Goal: Task Accomplishment & Management: Use online tool/utility

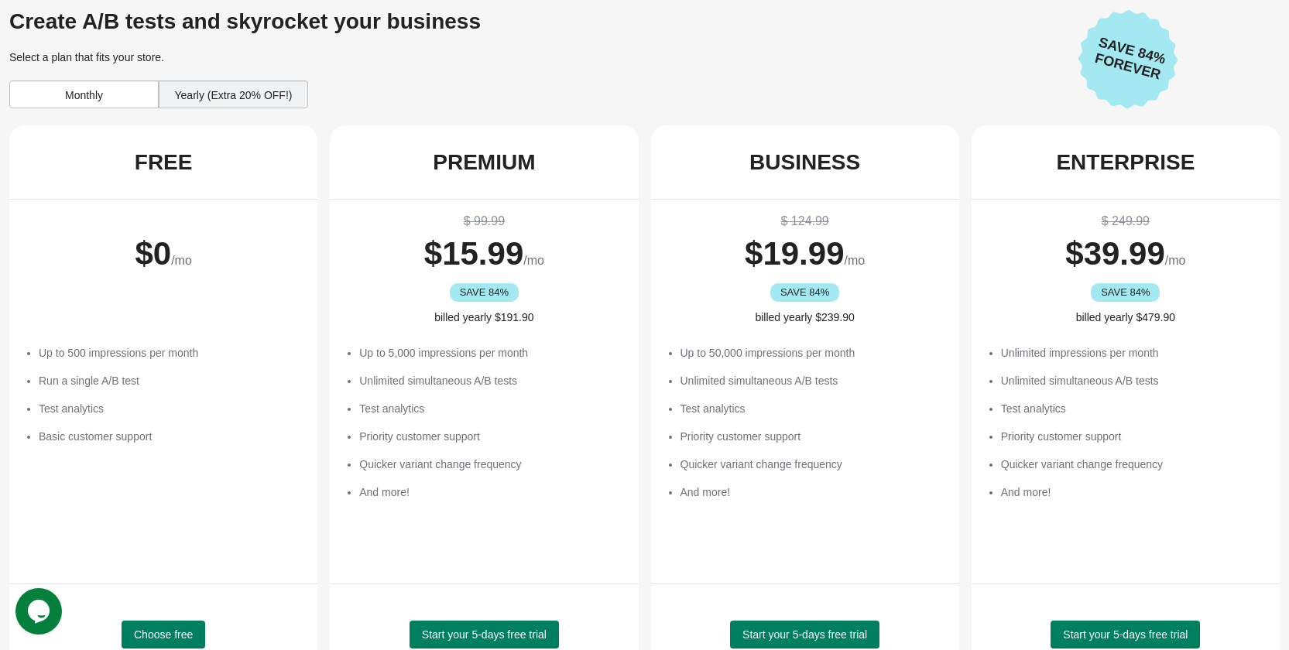
scroll to position [155, 0]
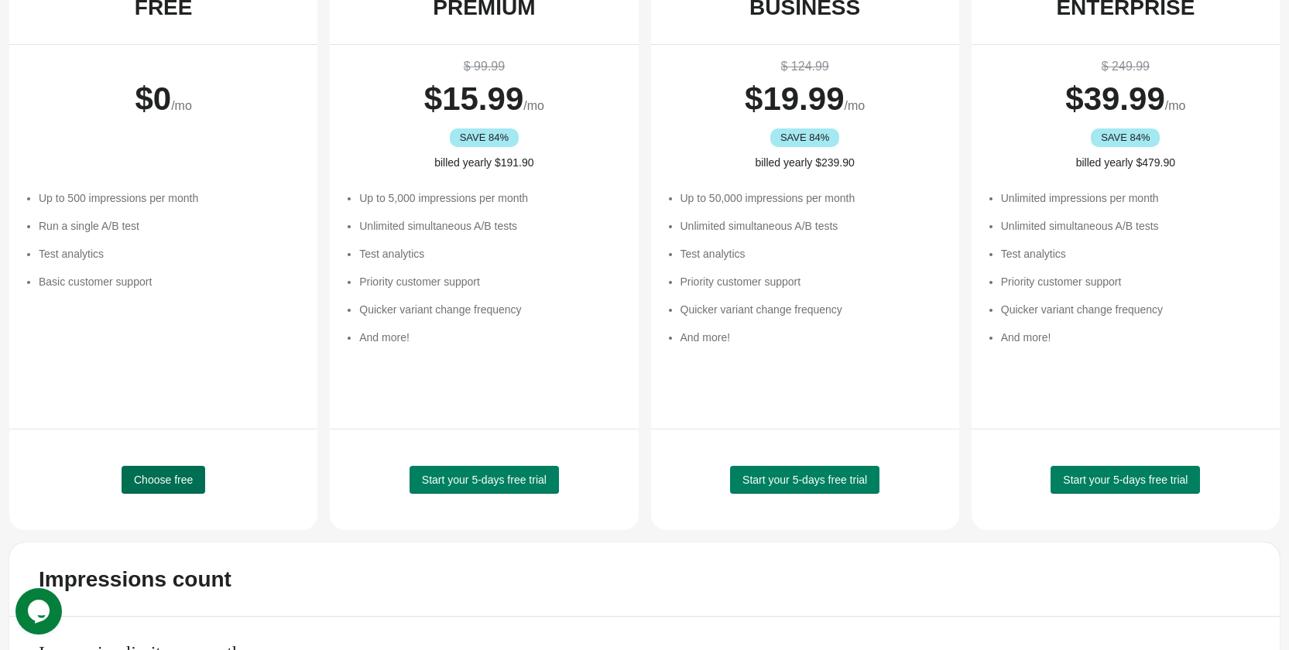
click at [178, 485] on span "Choose free" at bounding box center [163, 480] width 59 height 12
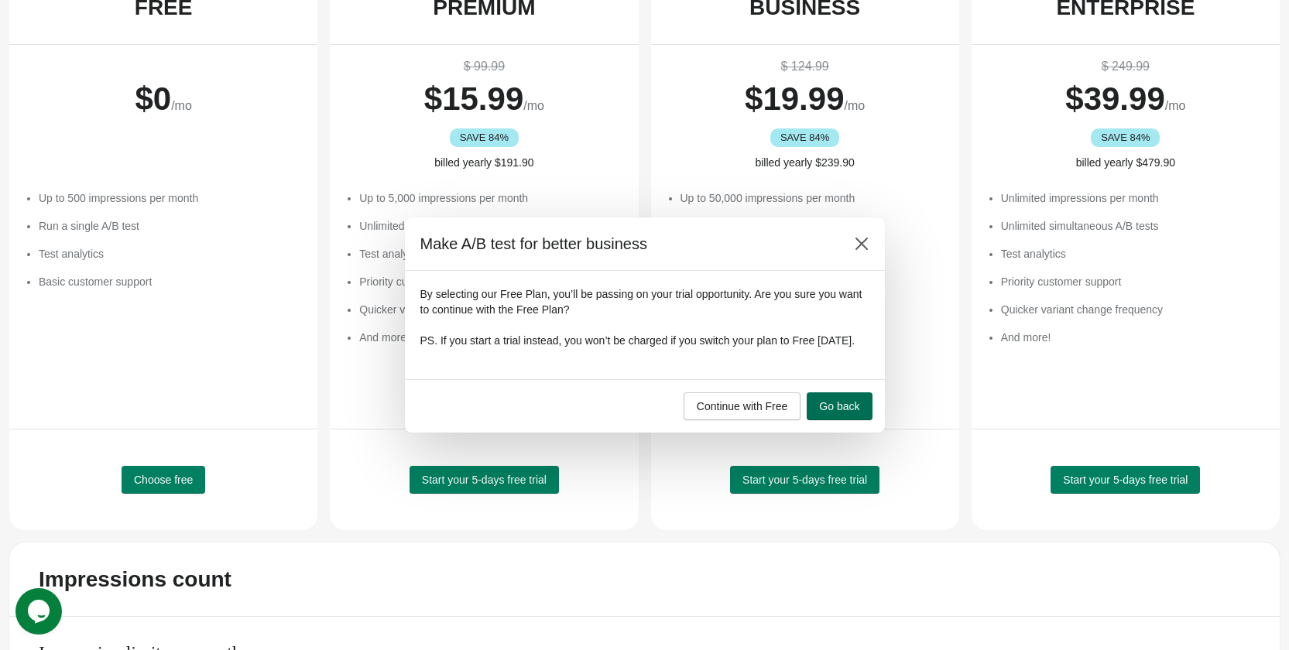
click at [836, 420] on button "Go back" at bounding box center [839, 407] width 65 height 28
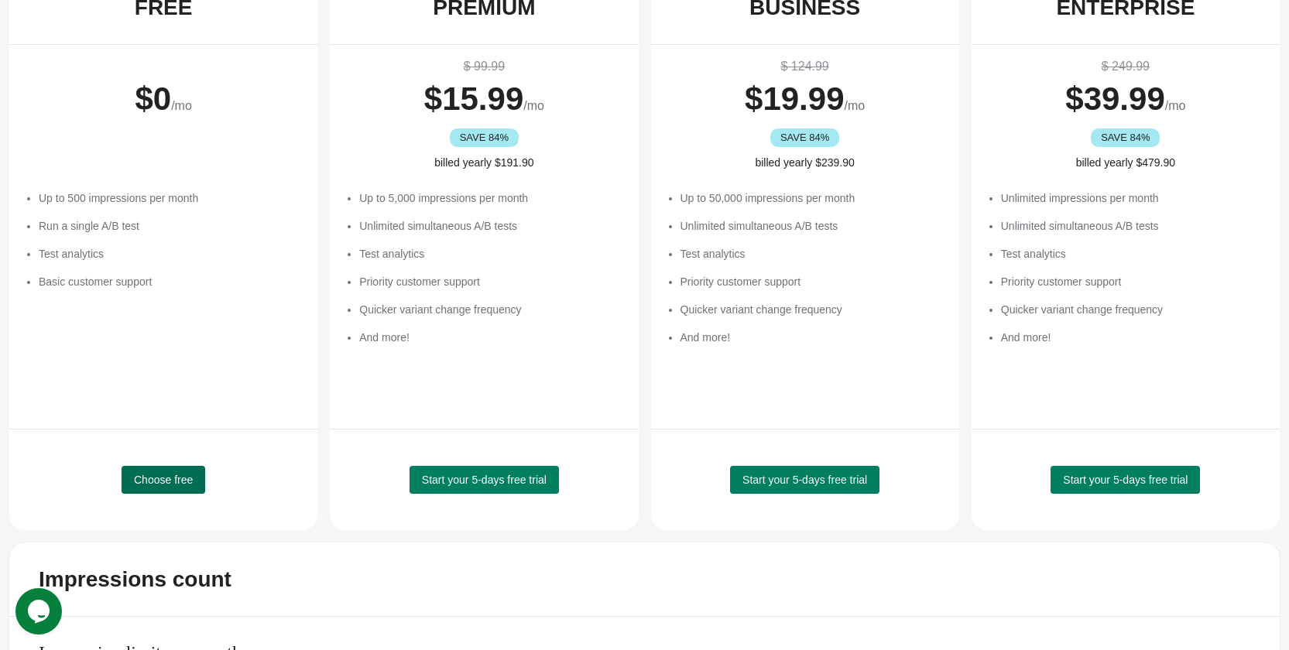
click at [171, 471] on button "Choose free" at bounding box center [164, 480] width 84 height 28
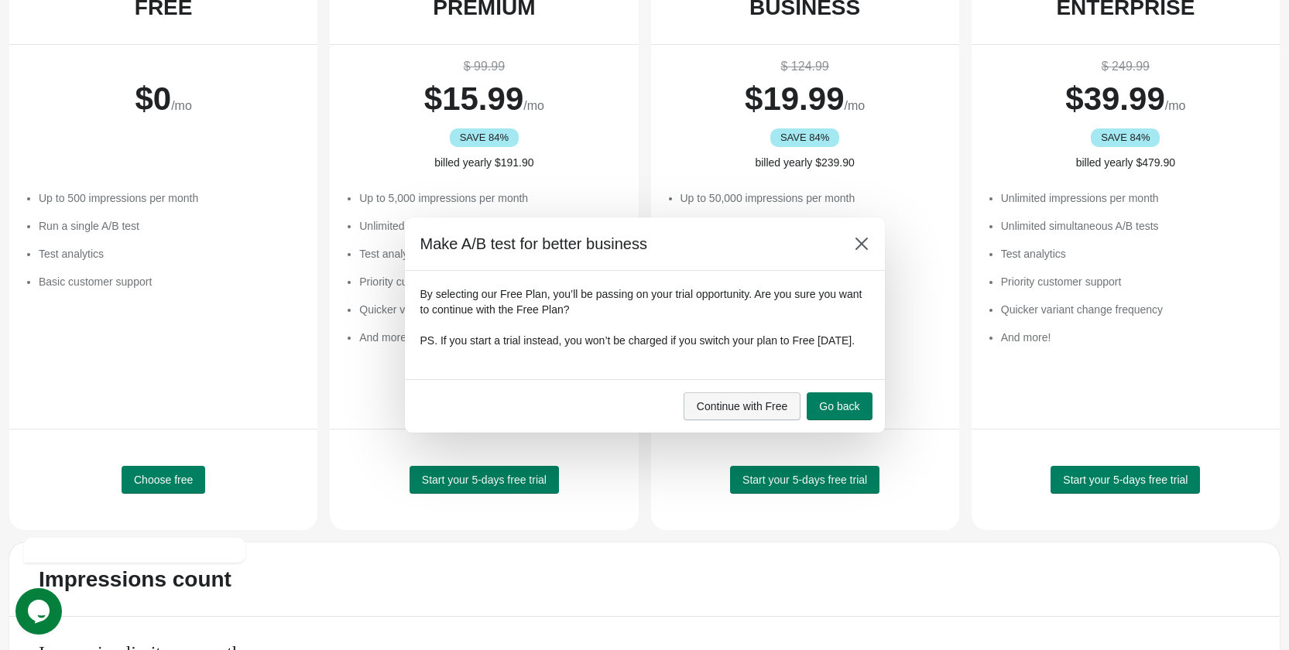
scroll to position [0, 0]
click at [762, 413] on span "Continue with Free" at bounding box center [742, 406] width 91 height 12
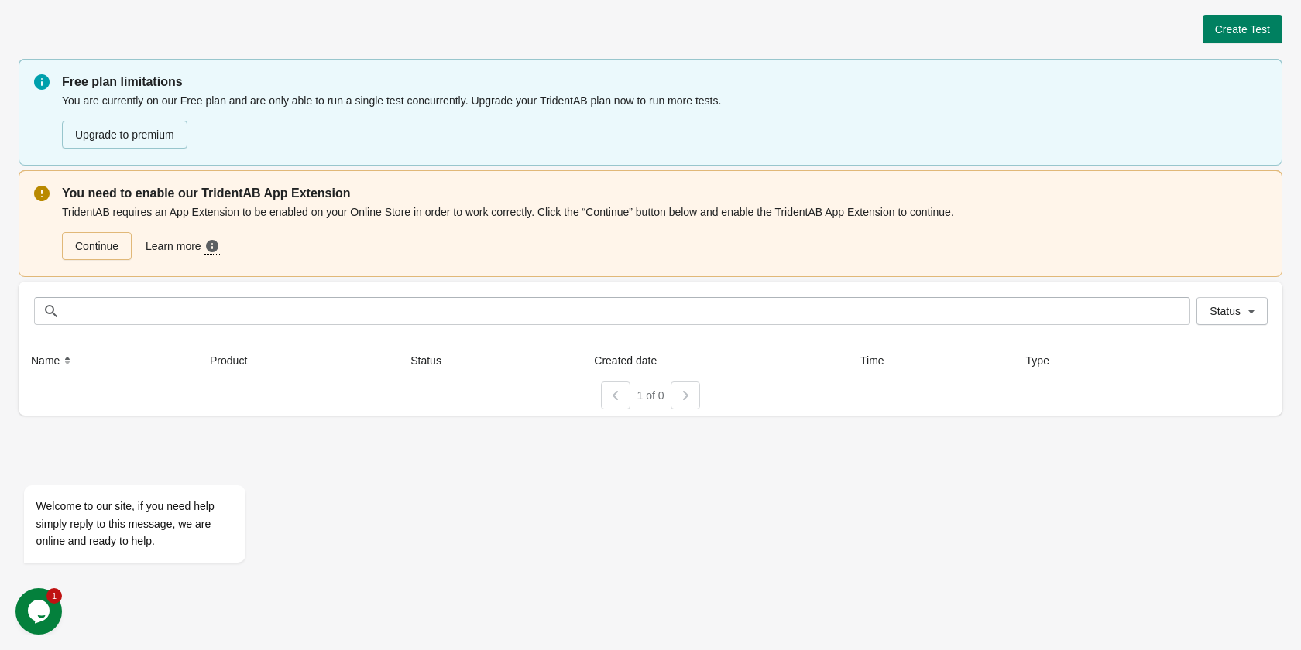
click at [57, 241] on div "Continue Learn more Need more guidance? Click here to see a step-by-step video …" at bounding box center [661, 243] width 1211 height 34
click at [98, 253] on link "Continue" at bounding box center [97, 246] width 70 height 28
click at [1240, 30] on span "Create Test" at bounding box center [1242, 29] width 55 height 12
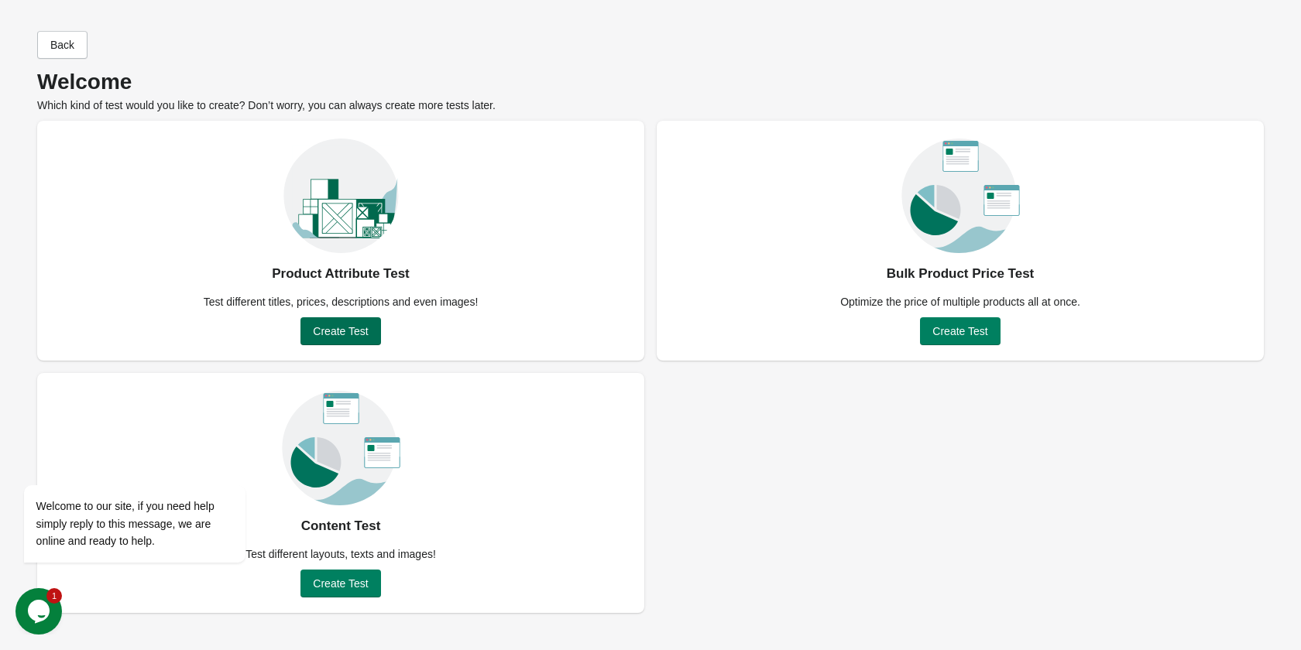
click at [362, 332] on span "Create Test" at bounding box center [340, 331] width 55 height 12
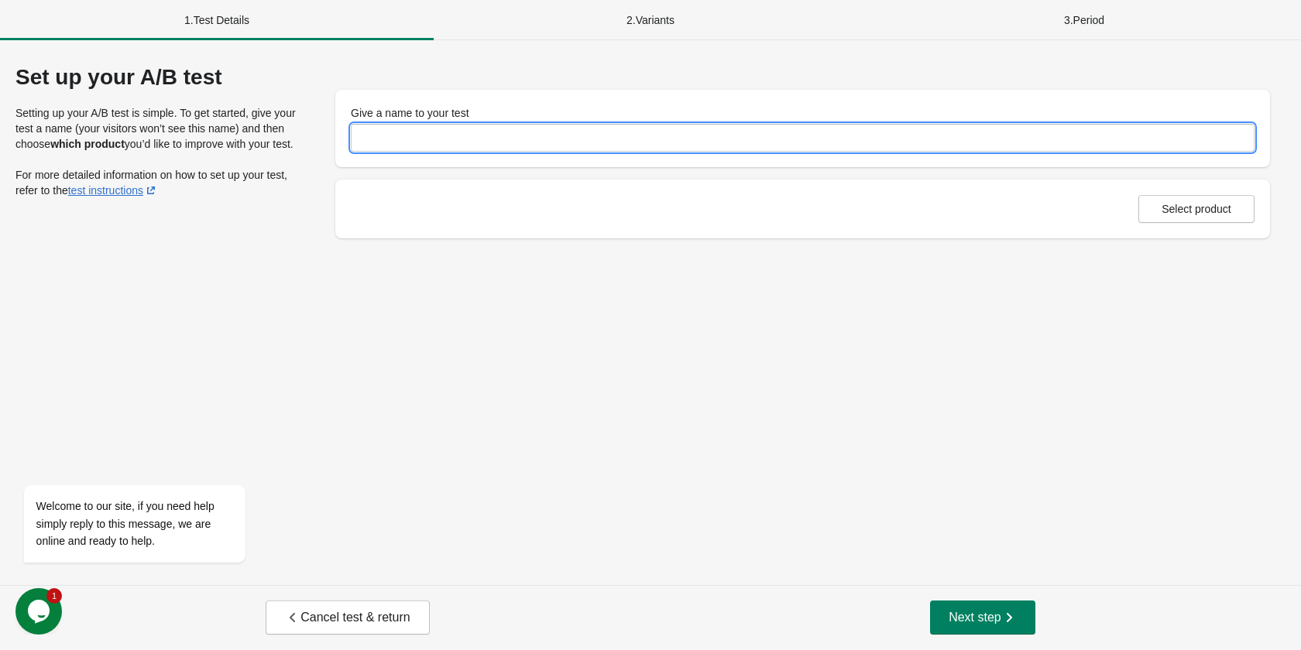
click at [414, 145] on input "Give a name to your test" at bounding box center [803, 138] width 904 height 28
type input "*"
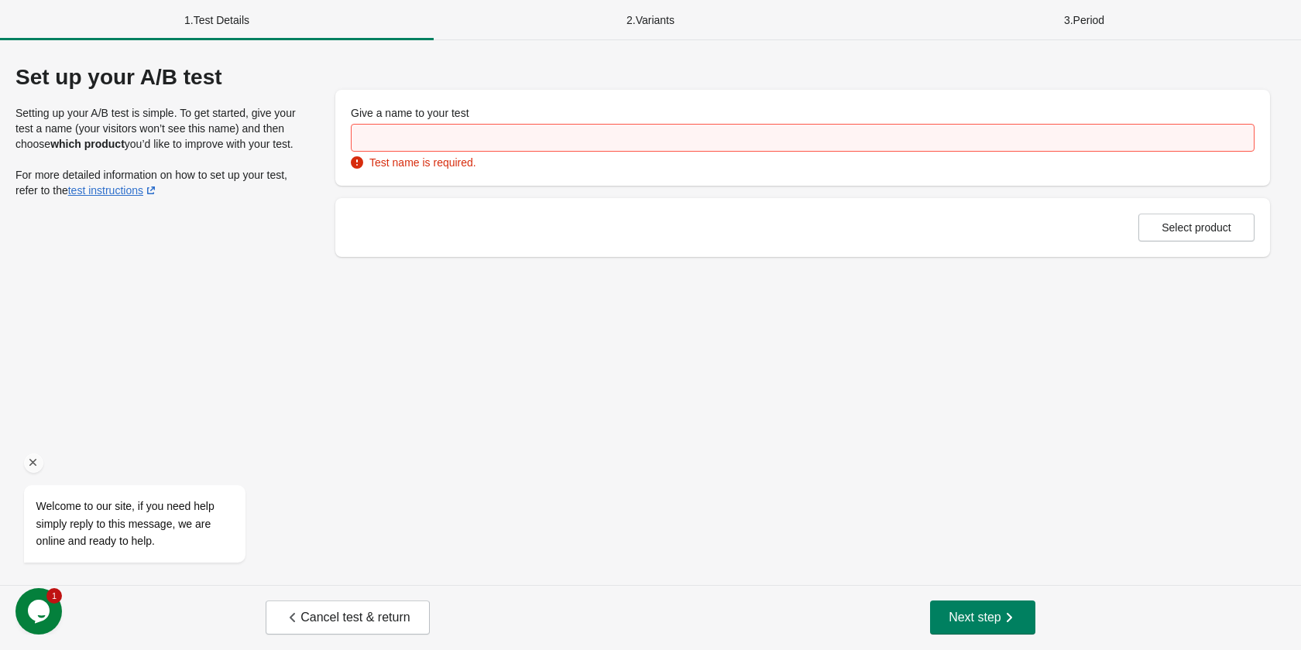
click at [293, 370] on div "Welcome to our site, if you need help simply reply to this message, we are onli…" at bounding box center [154, 459] width 279 height 235
